Goal: Task Accomplishment & Management: Manage account settings

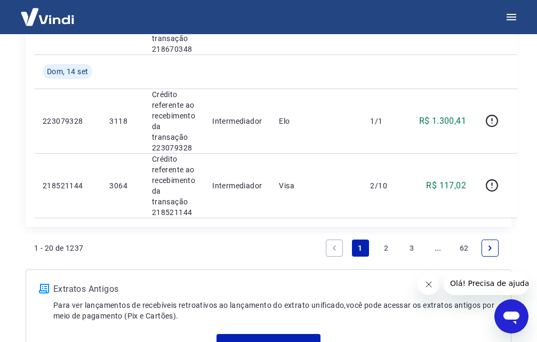
scroll to position [1499, 0]
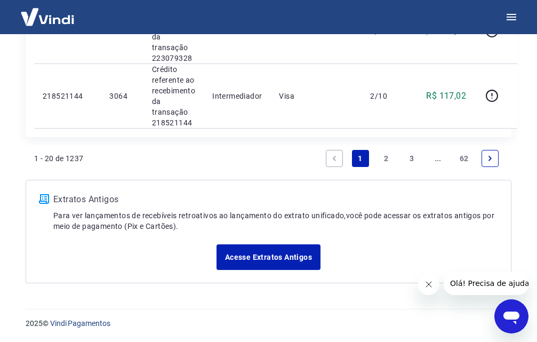
click at [488, 164] on link "Next page" at bounding box center [489, 158] width 17 height 17
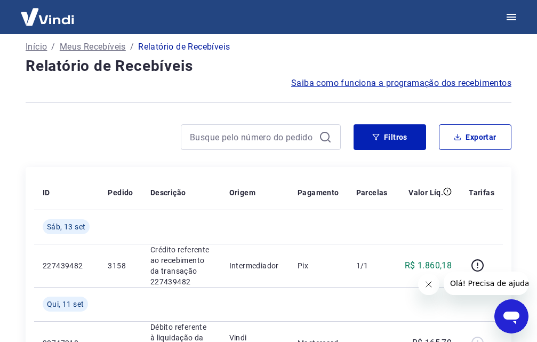
scroll to position [1110, 0]
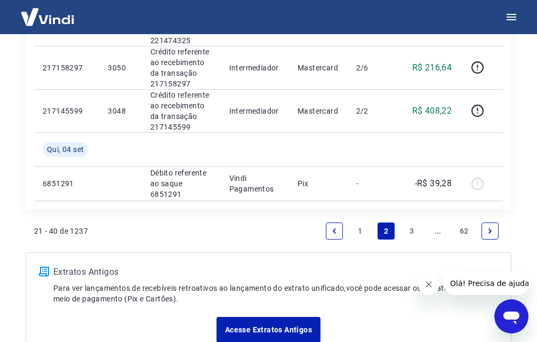
click at [491, 227] on icon "Next page" at bounding box center [489, 230] width 7 height 7
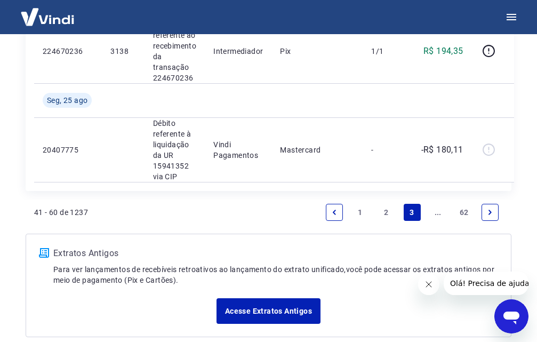
scroll to position [1582, 0]
click at [490, 216] on link "Next page" at bounding box center [489, 211] width 17 height 17
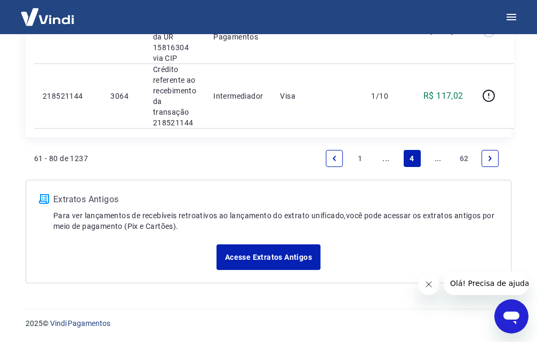
click at [488, 159] on icon "Next page" at bounding box center [489, 158] width 7 height 7
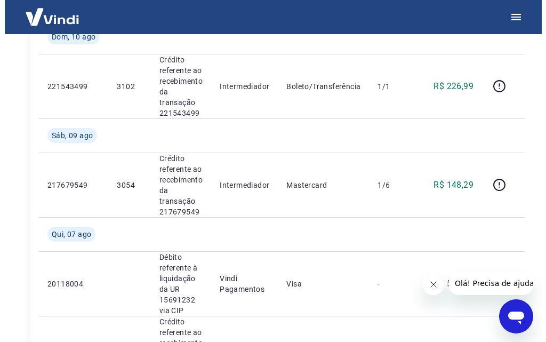
scroll to position [570, 0]
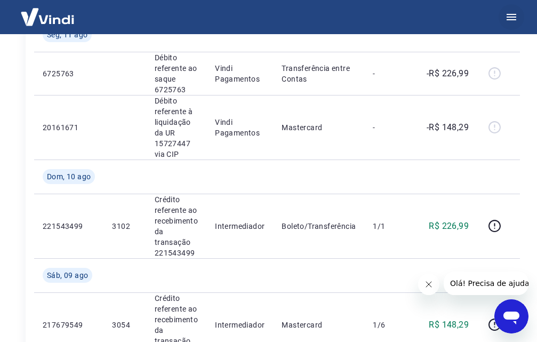
click at [513, 14] on button "button" at bounding box center [511, 17] width 26 height 26
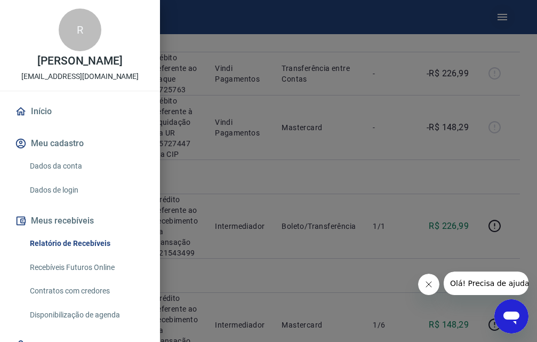
click at [512, 16] on div at bounding box center [268, 171] width 537 height 342
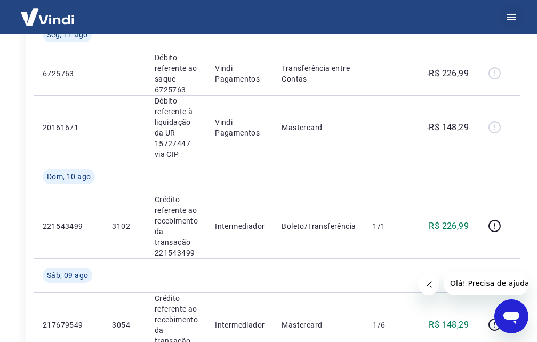
click at [513, 13] on icon "button" at bounding box center [511, 17] width 13 height 13
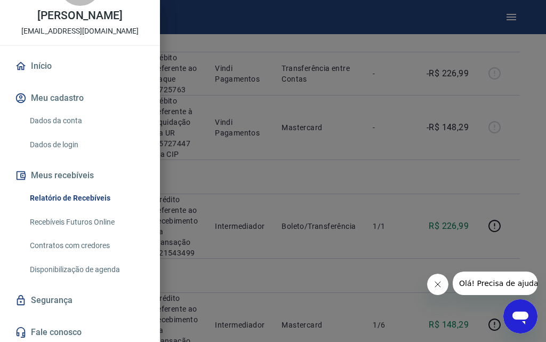
scroll to position [0, 0]
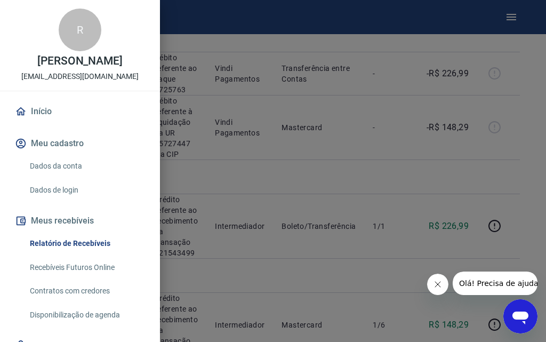
click at [225, 36] on div at bounding box center [273, 171] width 546 height 342
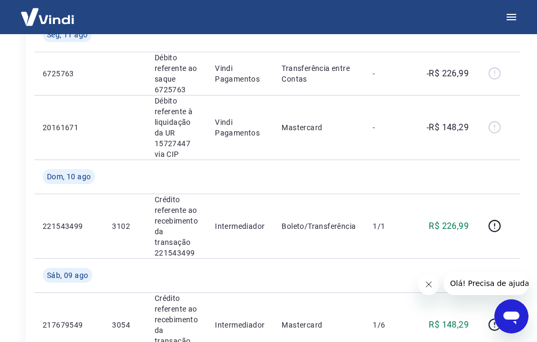
click at [36, 14] on img at bounding box center [47, 17] width 69 height 33
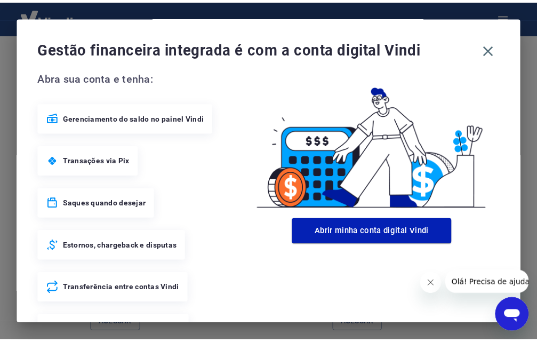
scroll to position [579, 0]
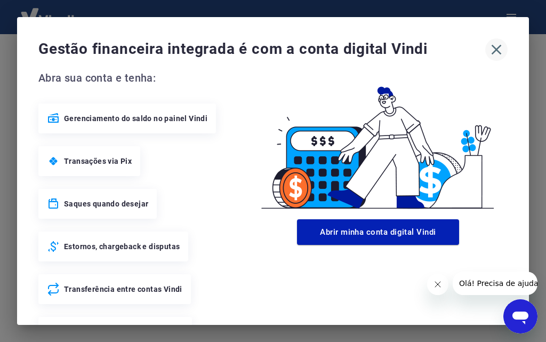
click at [494, 45] on icon "button" at bounding box center [496, 49] width 17 height 17
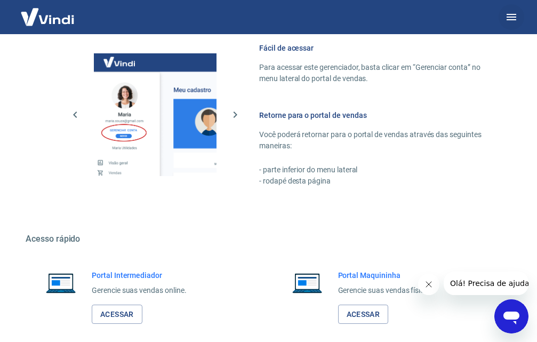
click at [518, 18] on button "button" at bounding box center [511, 17] width 26 height 26
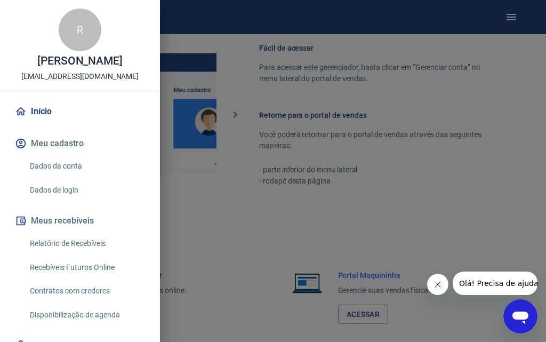
click at [518, 18] on div at bounding box center [273, 171] width 546 height 342
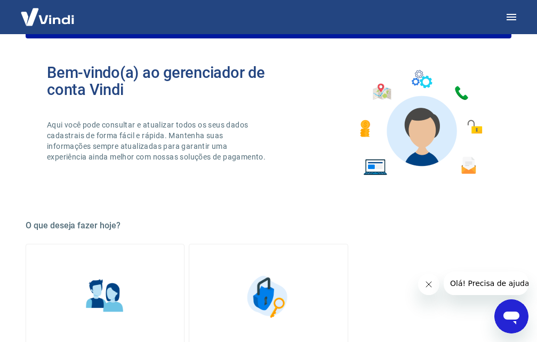
scroll to position [0, 0]
